Goal: Obtain resource: Download file/media

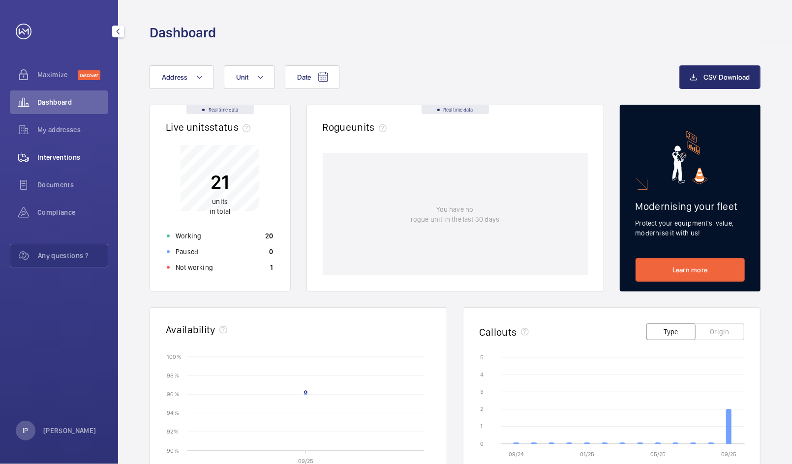
click at [68, 156] on span "Interventions" at bounding box center [72, 158] width 71 height 10
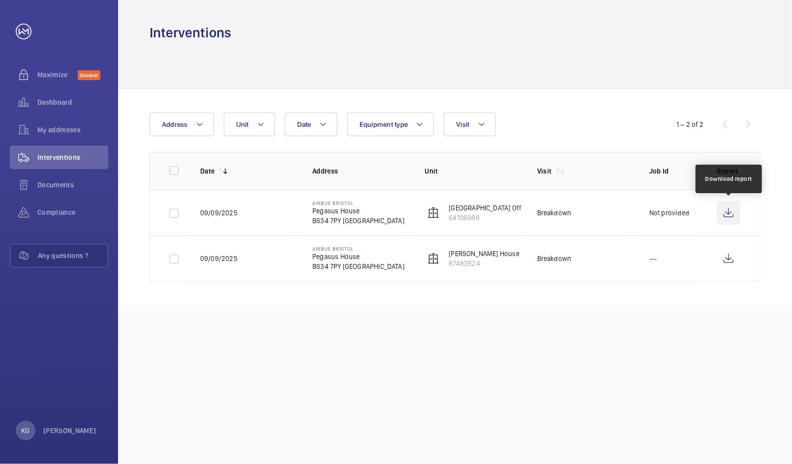
click at [732, 211] on wm-front-icon-button at bounding box center [729, 213] width 24 height 24
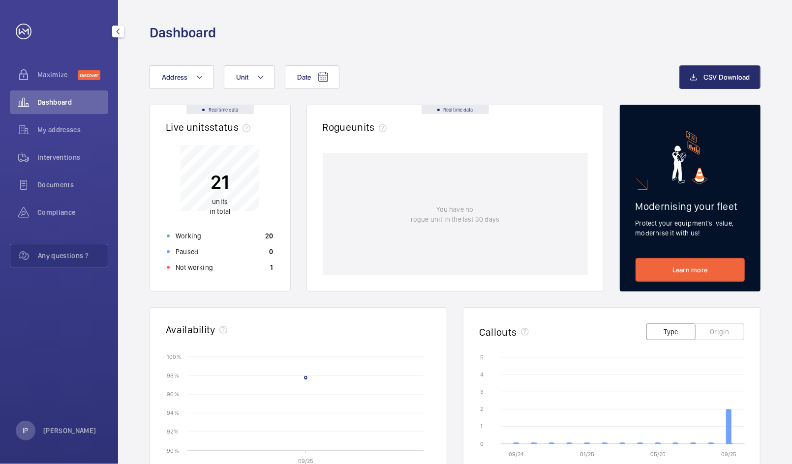
click at [51, 158] on span "Interventions" at bounding box center [72, 158] width 71 height 10
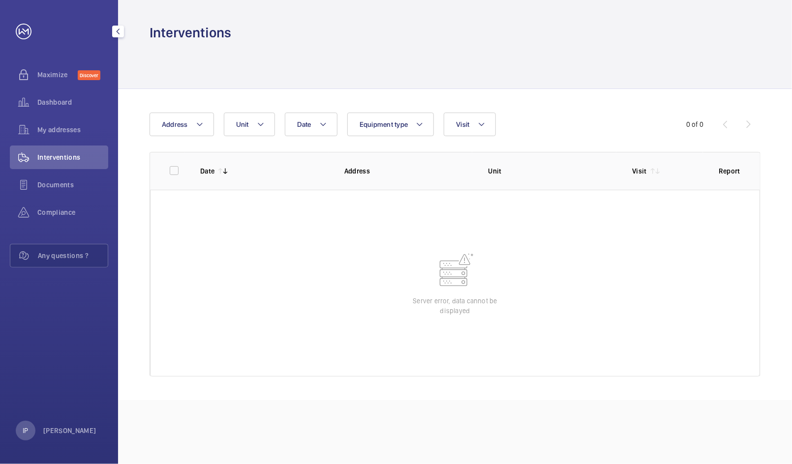
click at [43, 147] on div "Interventions" at bounding box center [59, 158] width 98 height 24
click at [46, 175] on div "Documents" at bounding box center [59, 185] width 98 height 24
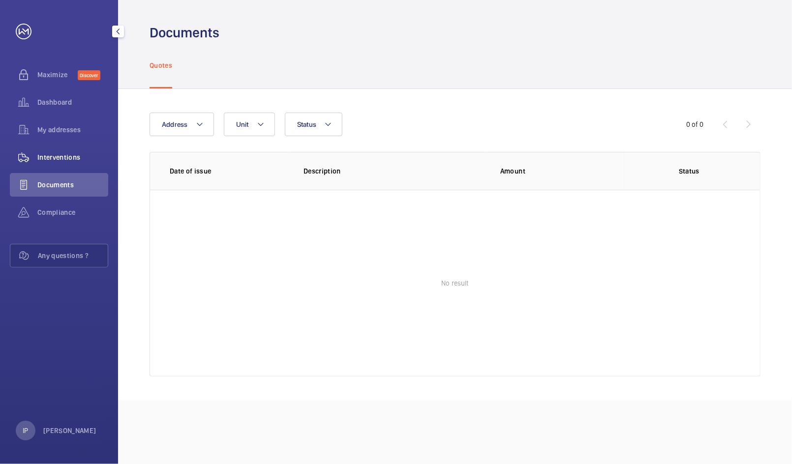
click at [42, 146] on div "Interventions" at bounding box center [59, 158] width 98 height 24
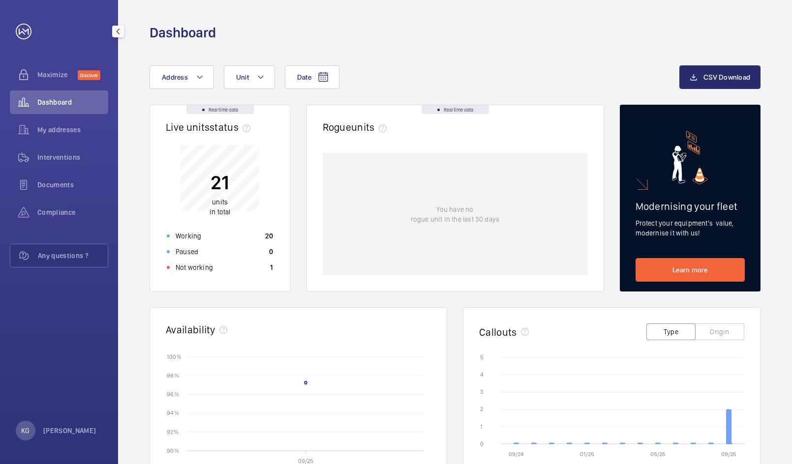
click at [51, 155] on span "Interventions" at bounding box center [72, 158] width 71 height 10
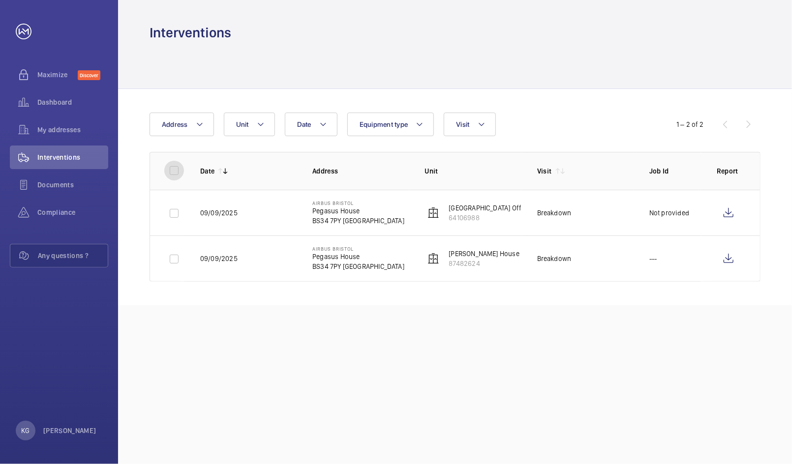
click at [172, 174] on input "checkbox" at bounding box center [174, 171] width 20 height 20
checkbox input "true"
click at [740, 127] on button "Download 2 reports" at bounding box center [720, 125] width 82 height 24
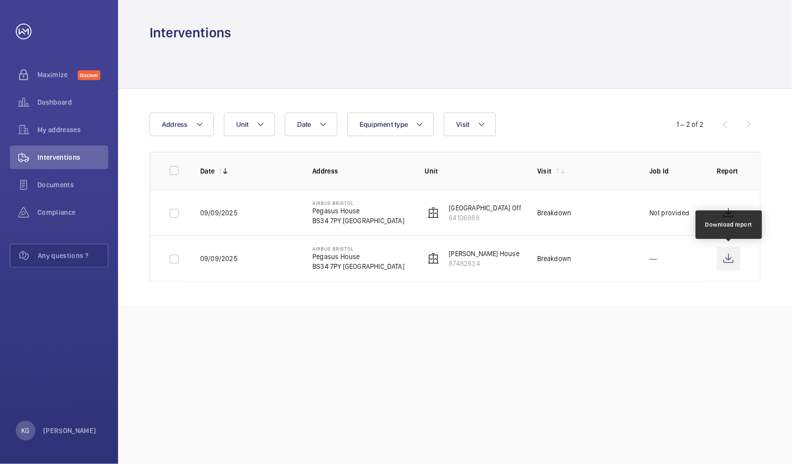
click at [726, 257] on wm-front-icon-button at bounding box center [729, 259] width 24 height 24
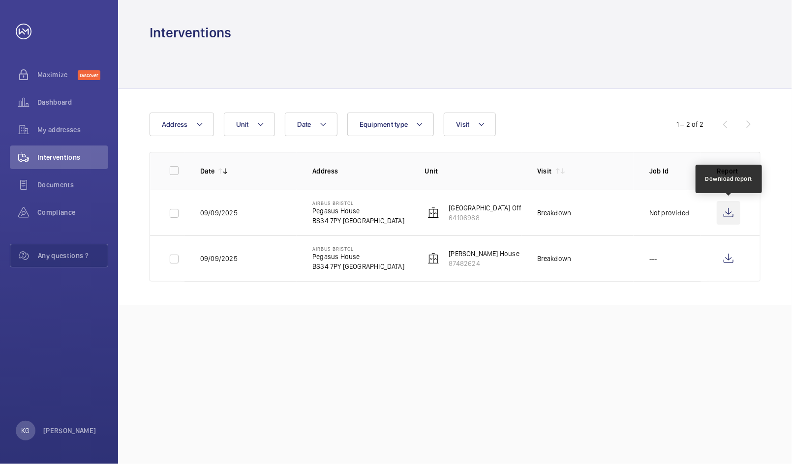
click at [727, 210] on wm-front-icon-button at bounding box center [729, 213] width 24 height 24
click at [37, 95] on wm-front-icon-button at bounding box center [24, 103] width 28 height 24
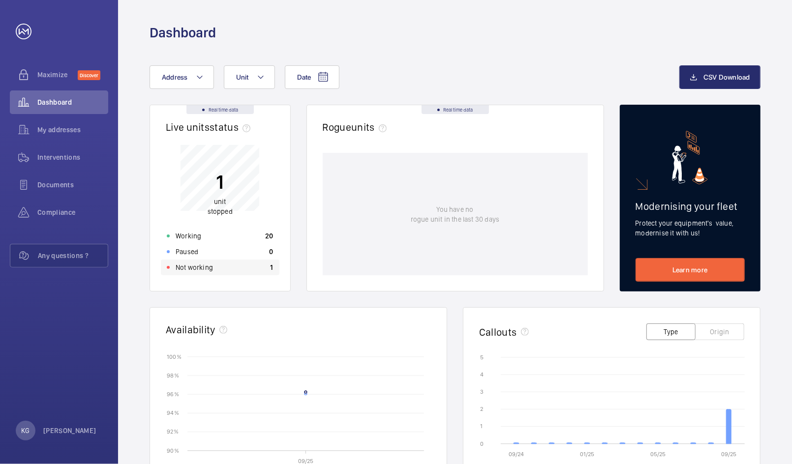
click at [210, 261] on div "Not working 1" at bounding box center [220, 268] width 119 height 16
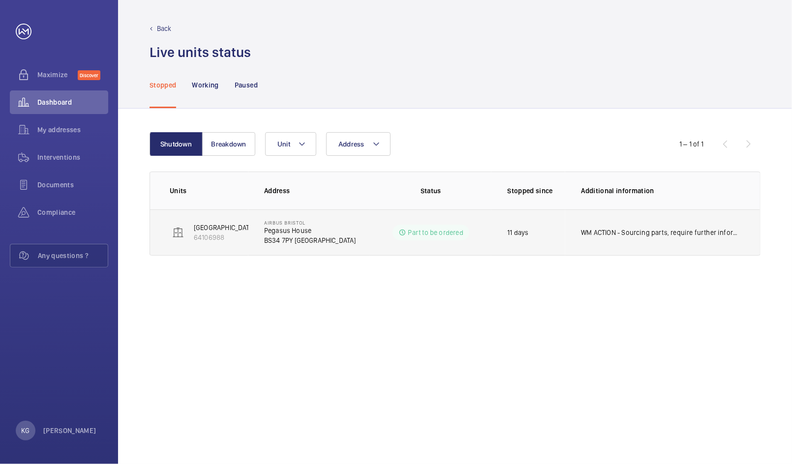
click at [659, 232] on p "WM ACTION - Sourcing parts, require further information as to why this was swit…" at bounding box center [660, 233] width 159 height 10
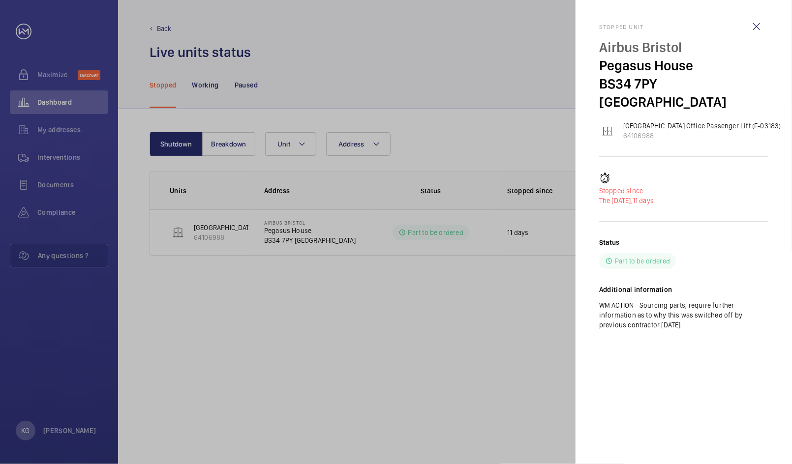
click at [402, 280] on div at bounding box center [396, 232] width 792 height 464
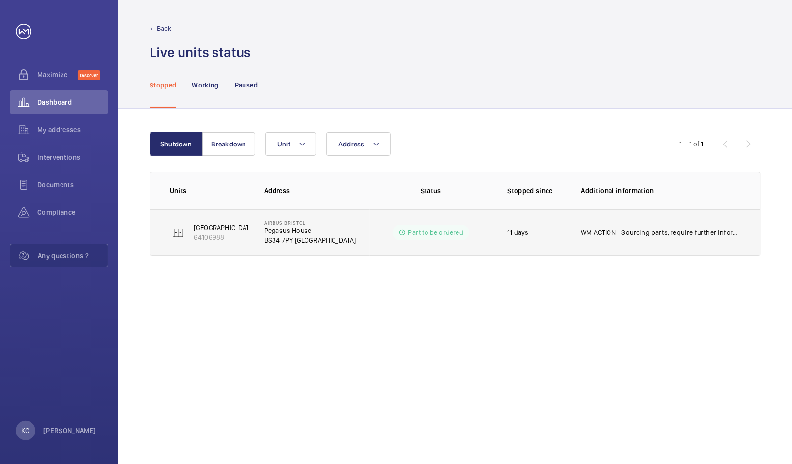
click at [430, 235] on p "Part to be ordered" at bounding box center [435, 233] width 55 height 10
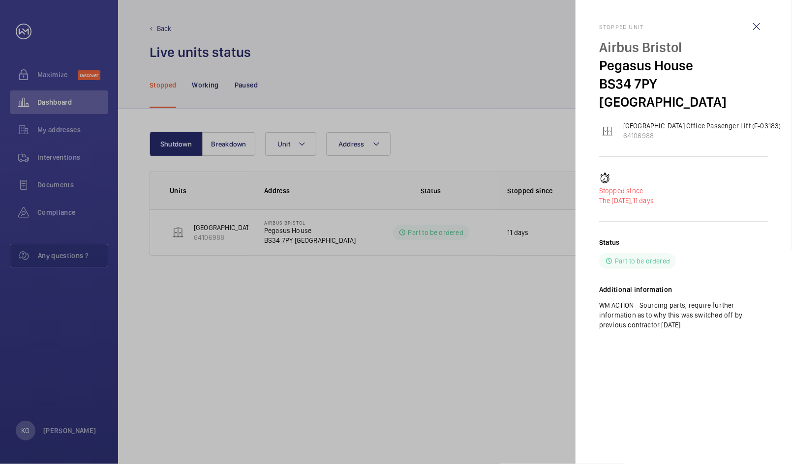
click at [535, 318] on div at bounding box center [396, 232] width 792 height 464
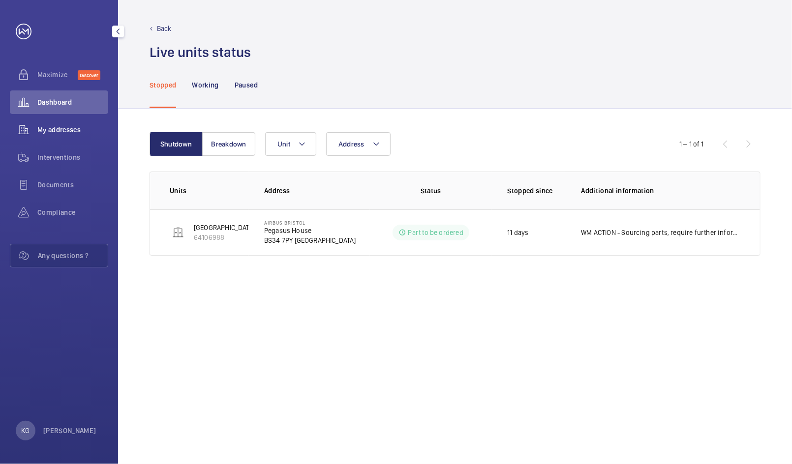
click at [69, 118] on div "My addresses" at bounding box center [59, 130] width 98 height 24
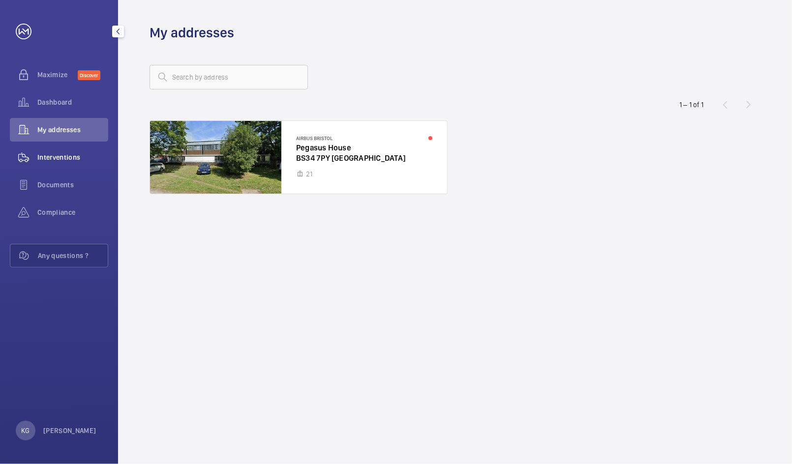
click at [63, 152] on div "Interventions" at bounding box center [59, 158] width 98 height 24
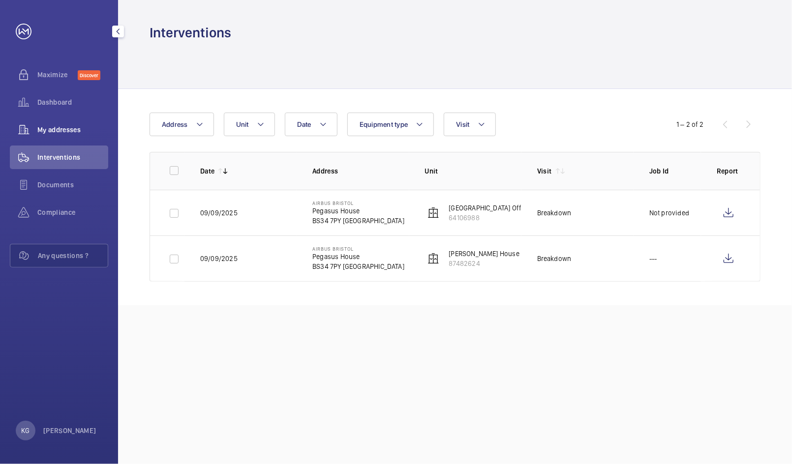
click at [22, 132] on wm-front-icon-button at bounding box center [24, 130] width 28 height 24
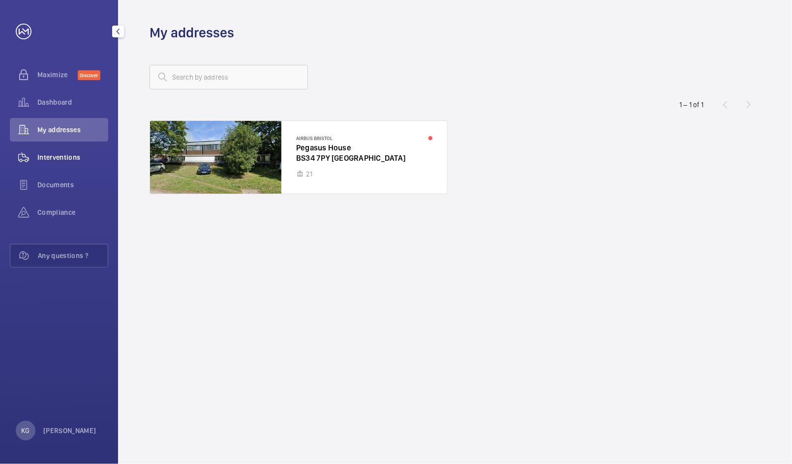
click at [75, 158] on span "Interventions" at bounding box center [72, 158] width 71 height 10
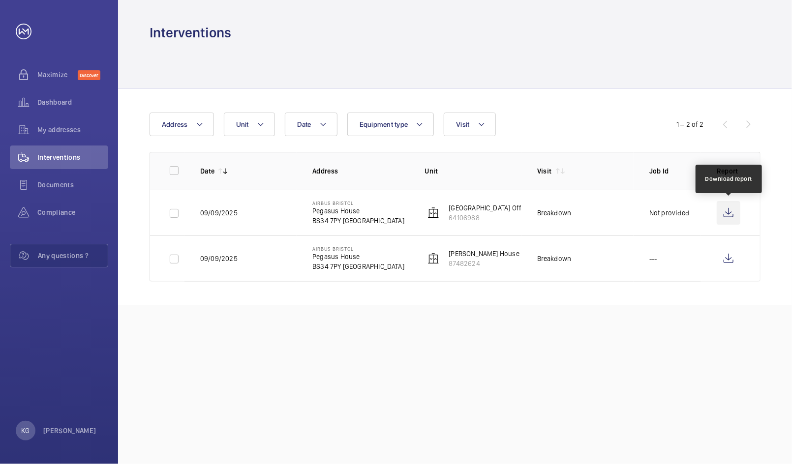
click at [733, 206] on wm-front-icon-button at bounding box center [729, 213] width 24 height 24
click at [722, 215] on wm-front-icon-button at bounding box center [729, 213] width 24 height 24
